Goal: Find specific page/section: Find specific page/section

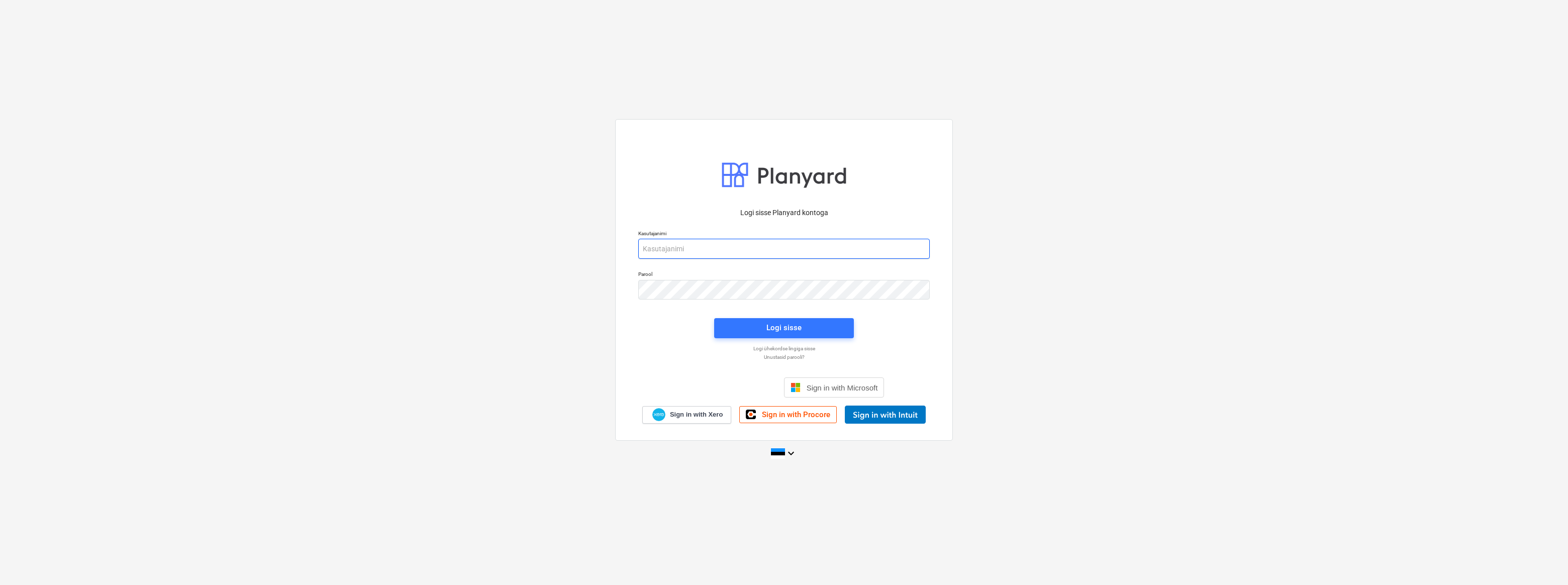
click at [714, 248] on input "email" at bounding box center [783, 249] width 291 height 20
type input "[EMAIL_ADDRESS][DOMAIN_NAME]"
click at [800, 334] on div "Logi sisse" at bounding box center [784, 327] width 35 height 13
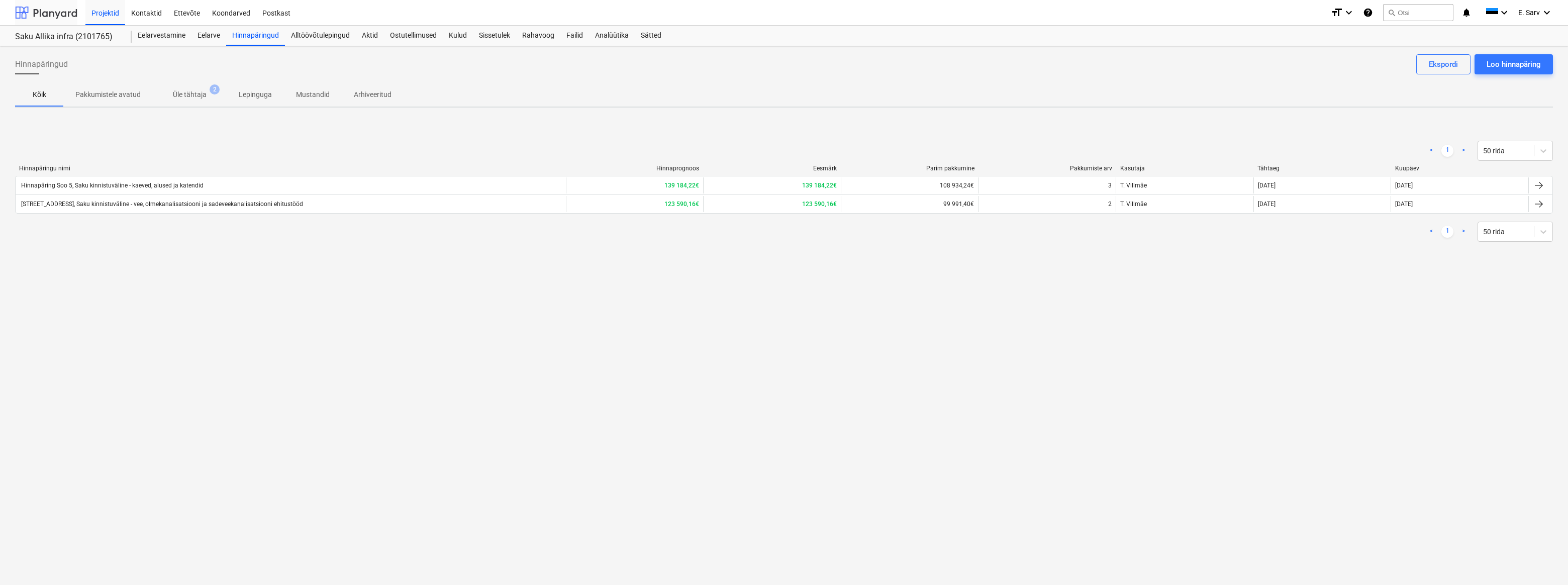
click at [51, 10] on div at bounding box center [46, 13] width 62 height 25
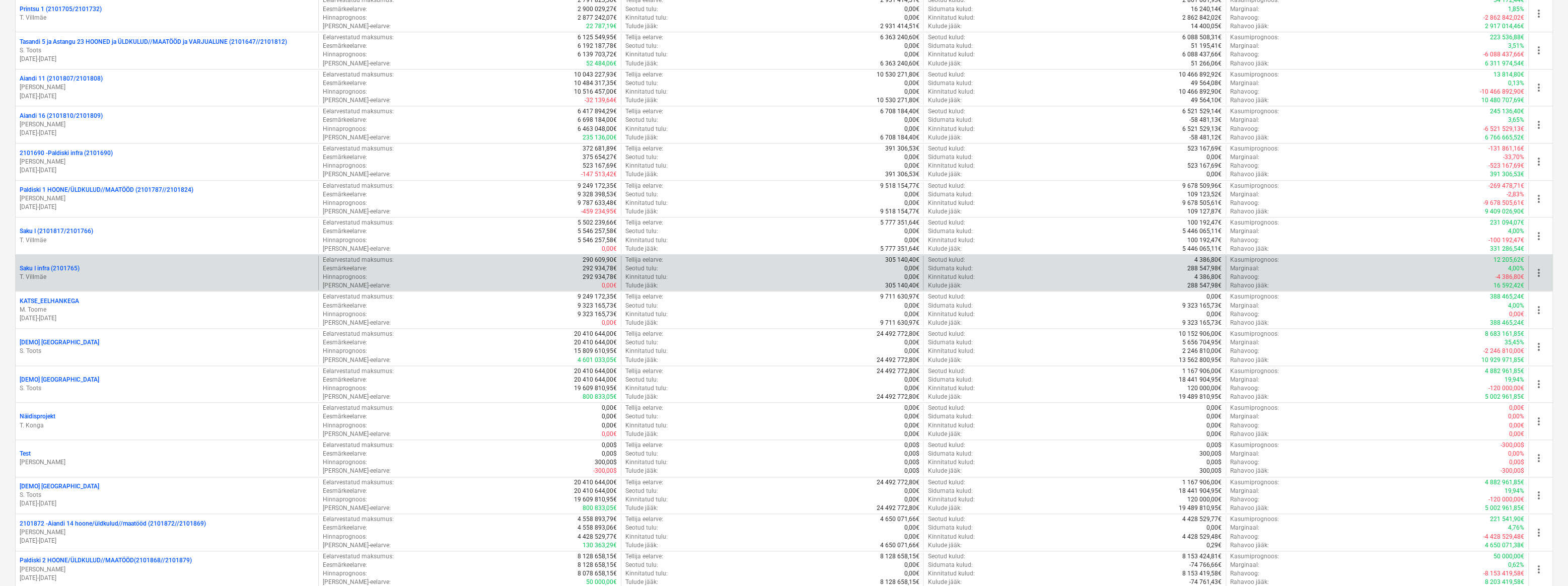
scroll to position [939, 0]
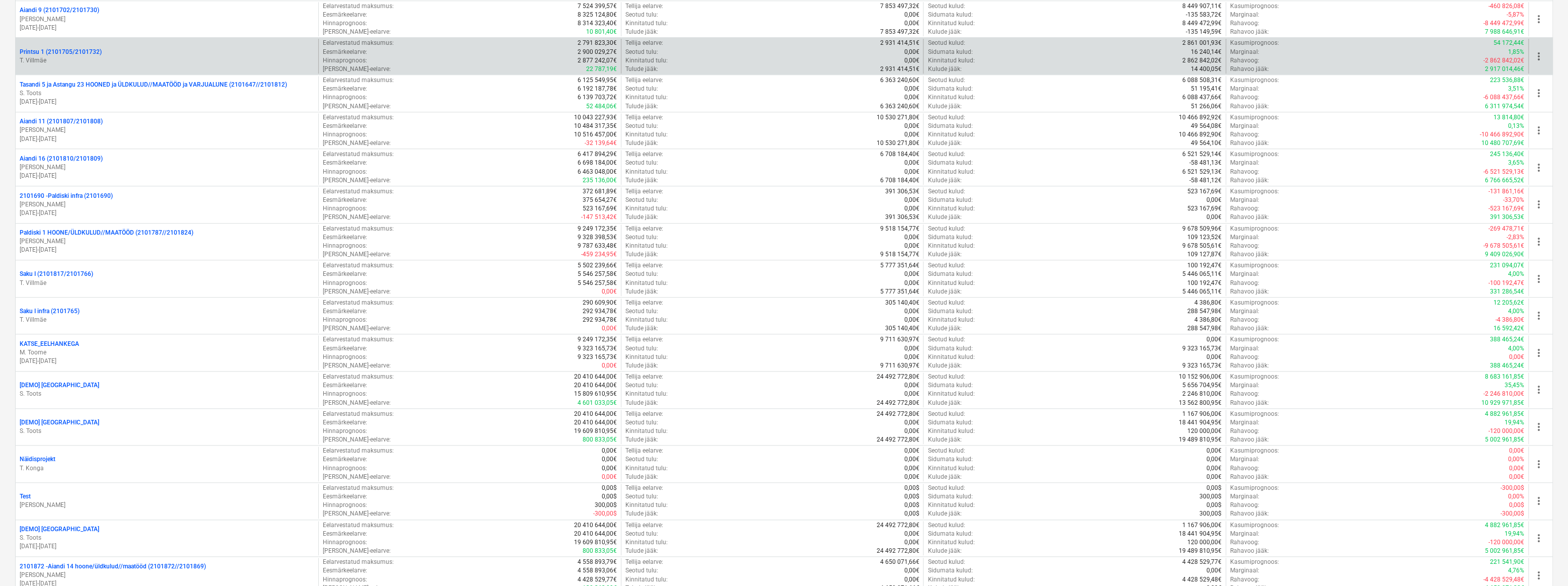
click at [61, 50] on p "Printsu 1 (2101705/2101732)" at bounding box center [60, 51] width 82 height 9
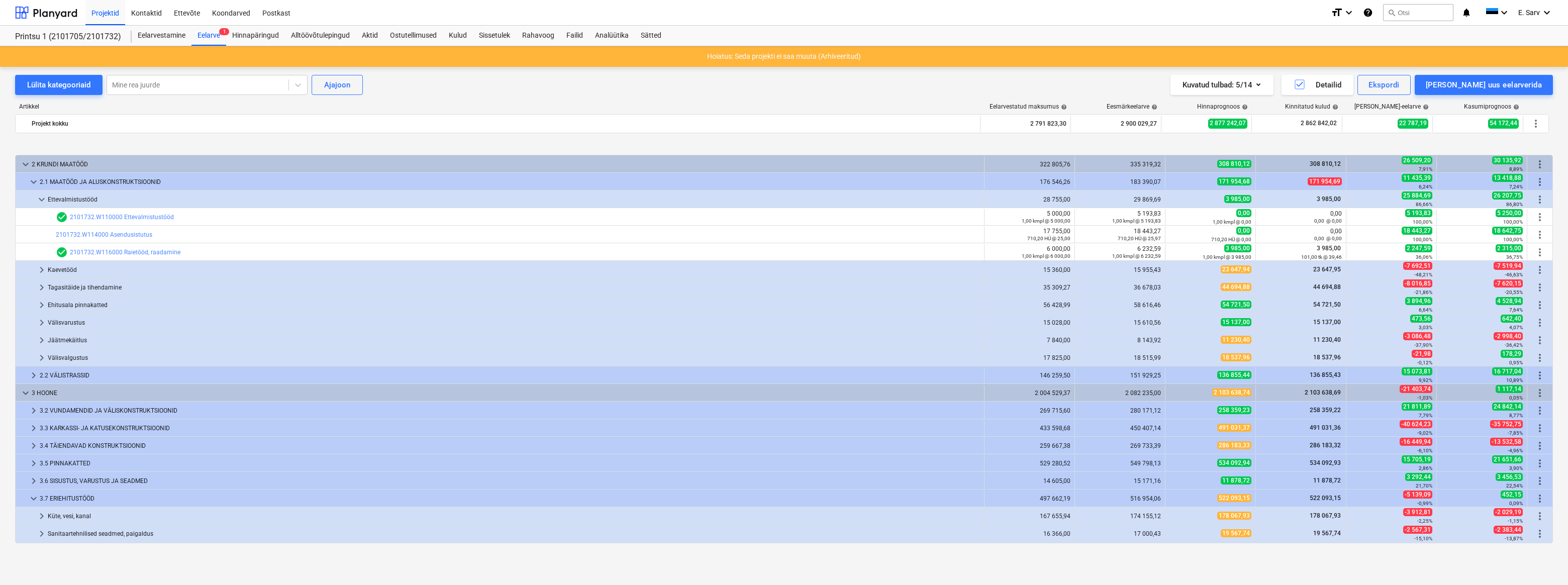
scroll to position [46, 0]
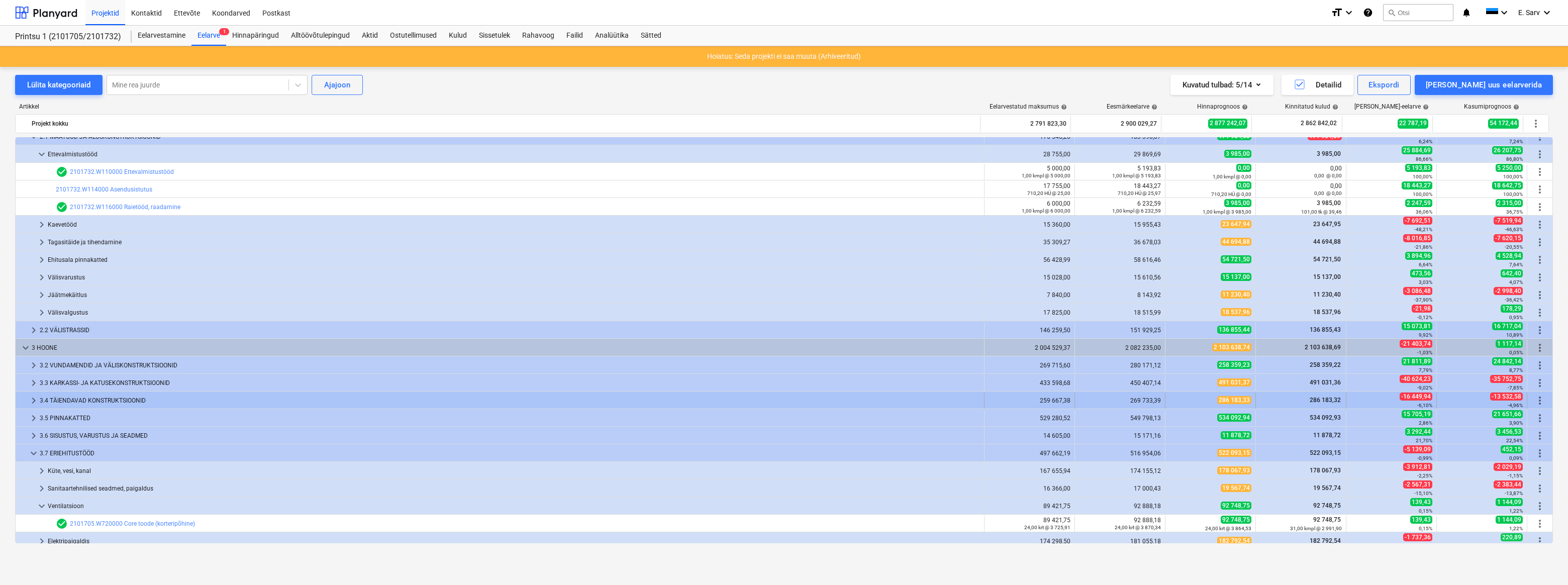
click at [83, 399] on div "3.4 TÄIENDAVAD KONSTRUKTSIOONID" at bounding box center [509, 401] width 940 height 16
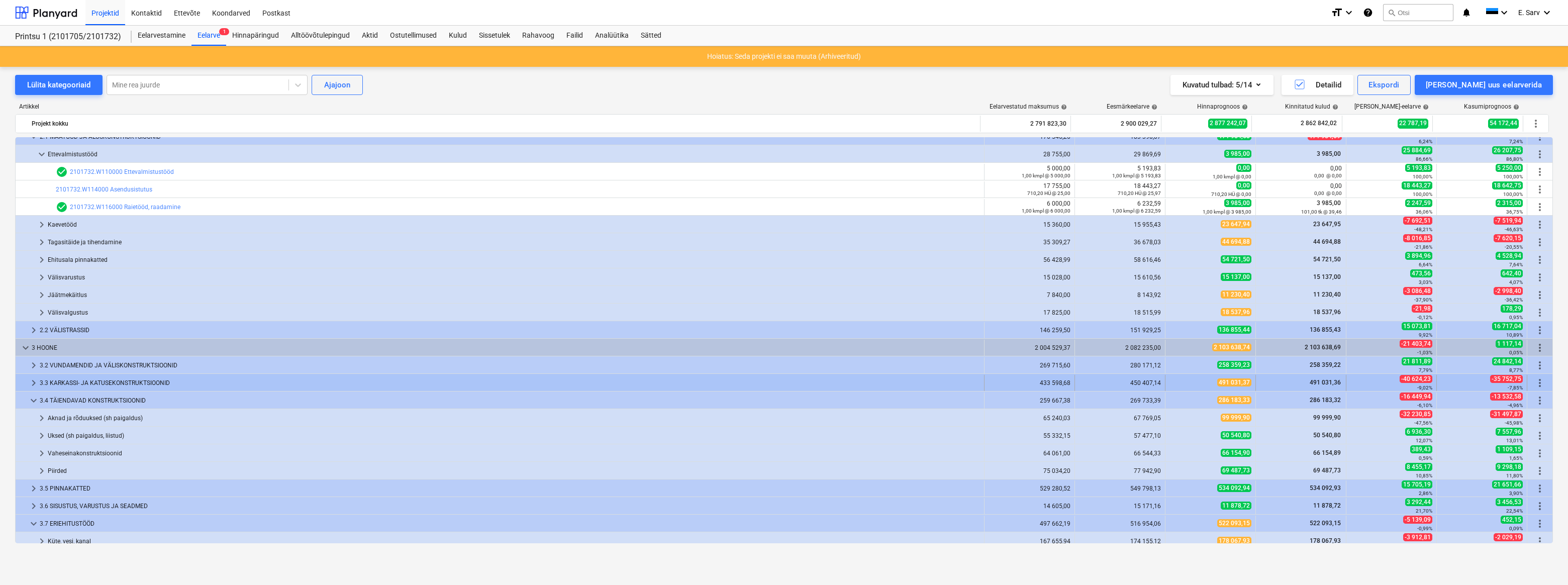
click at [61, 381] on div "3.3 KARKASSI- JA KATUSEKONSTRUKTSIOONID" at bounding box center [509, 383] width 940 height 16
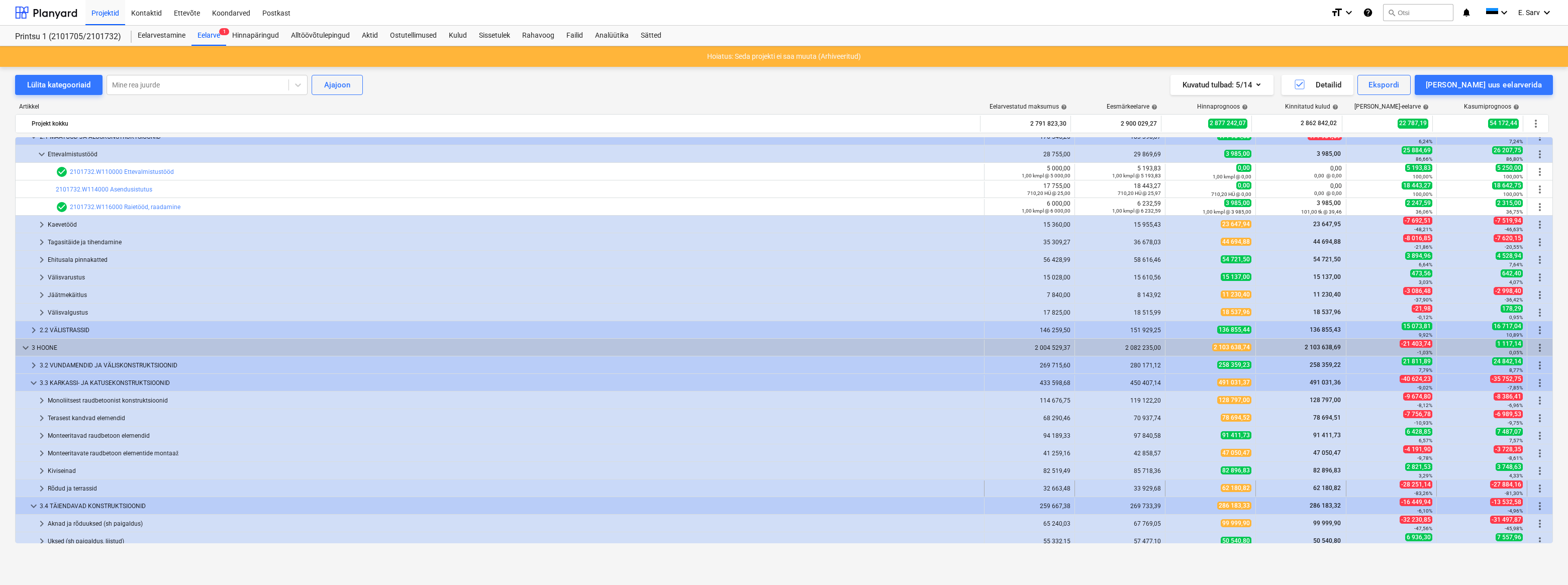
click at [65, 487] on div "Rõdud ja terrassid" at bounding box center [513, 488] width 932 height 16
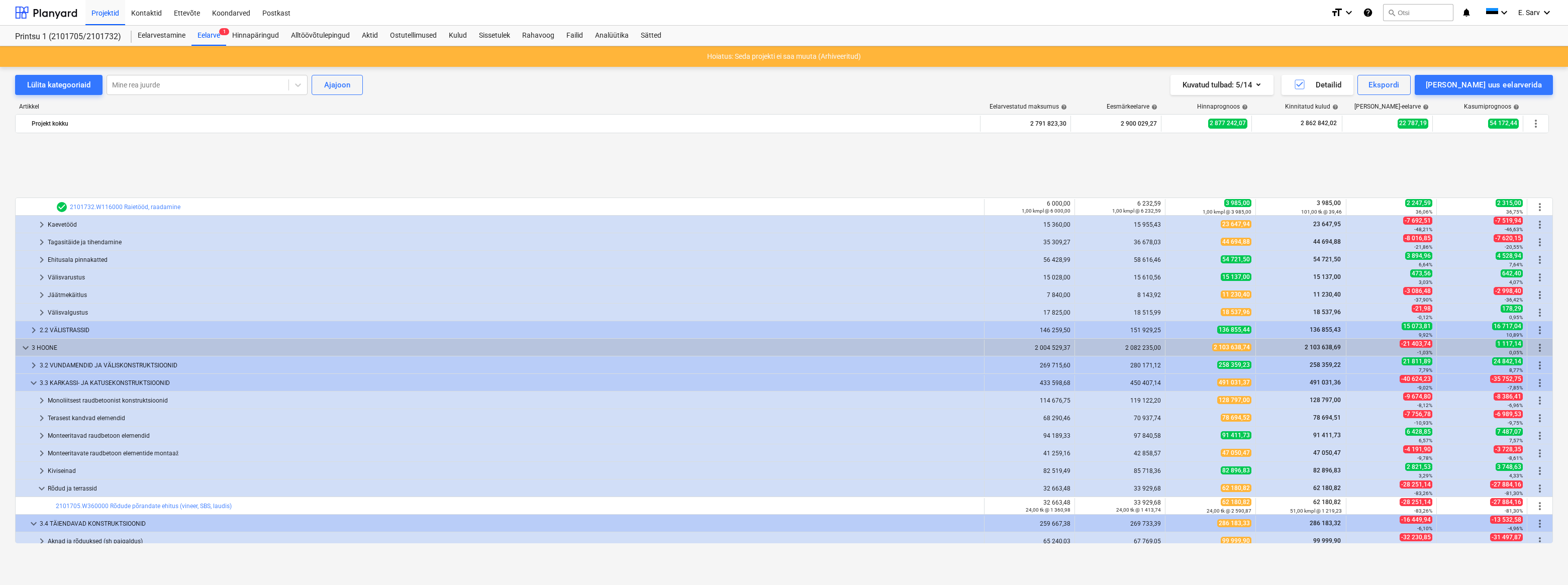
scroll to position [137, 0]
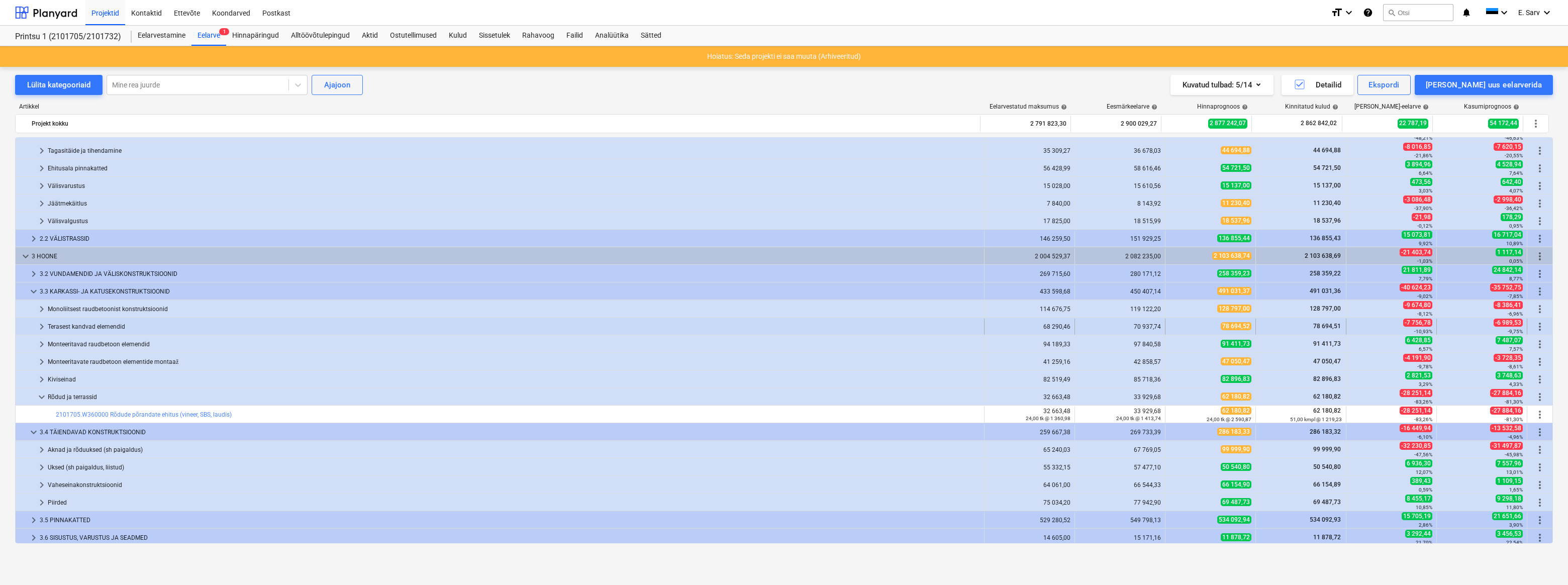
click at [65, 324] on div "Terasest kandvad elemendid" at bounding box center [513, 326] width 932 height 16
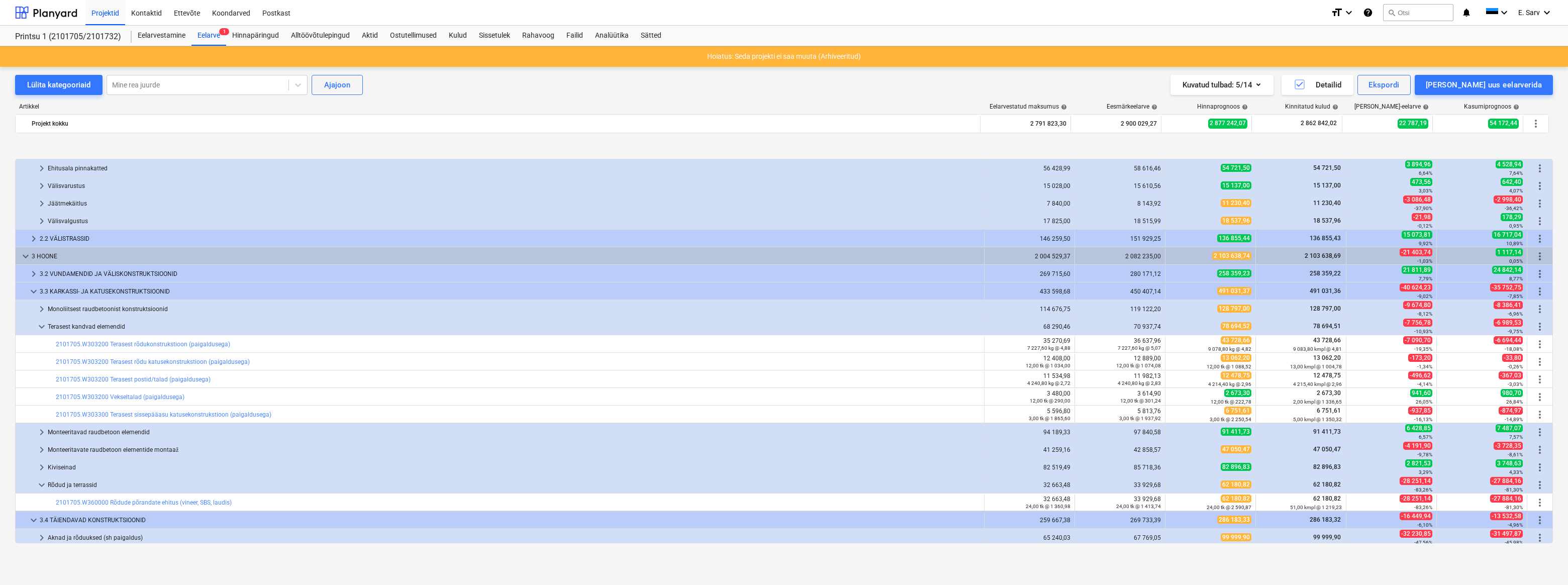
scroll to position [182, 0]
